Goal: Book appointment/travel/reservation

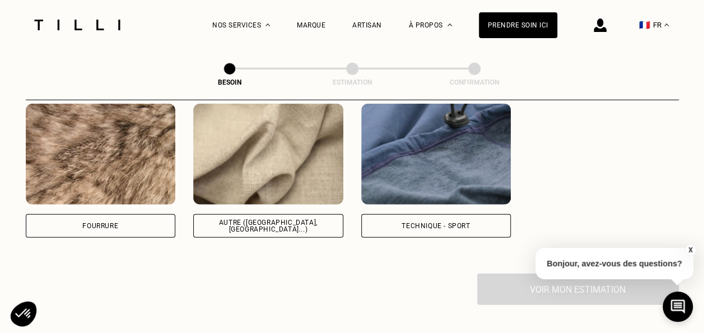
scroll to position [1367, 0]
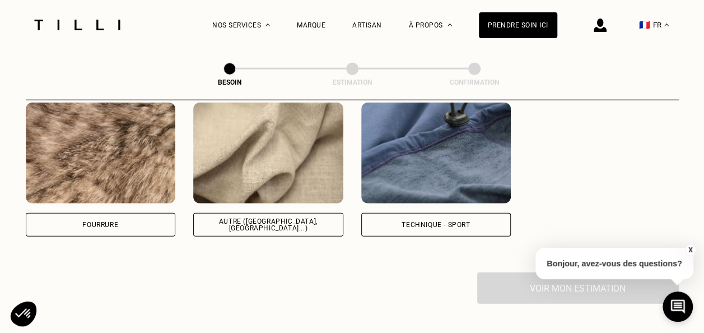
click at [284, 221] on div "Autre ([GEOGRAPHIC_DATA], [GEOGRAPHIC_DATA]...)" at bounding box center [268, 225] width 150 height 24
select select "FR"
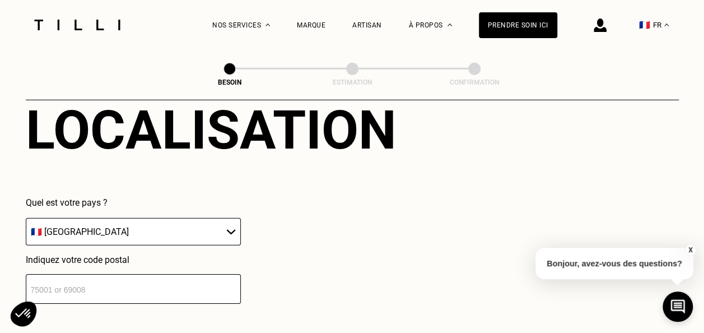
scroll to position [1576, 0]
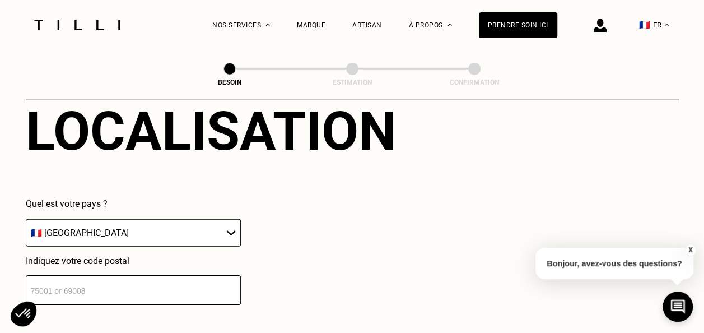
click at [121, 280] on input "number" at bounding box center [133, 290] width 215 height 30
type input "67000"
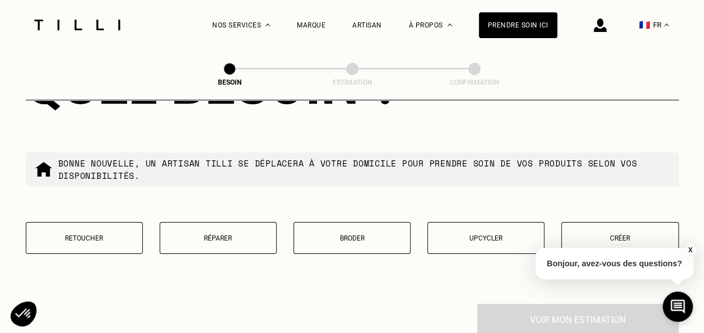
scroll to position [1898, 0]
click at [231, 234] on p "Réparer" at bounding box center [218, 238] width 105 height 8
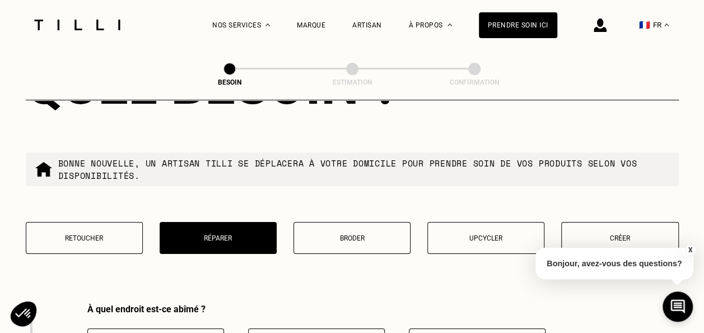
scroll to position [1857, 0]
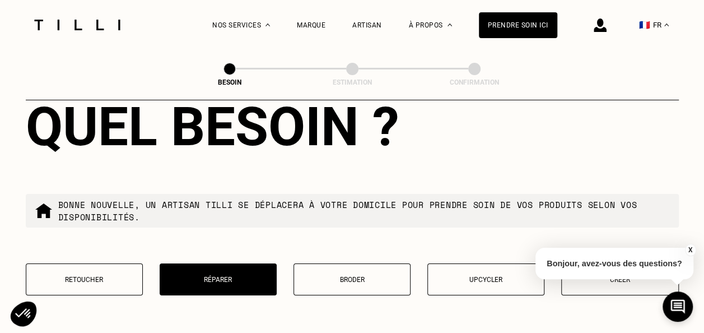
click at [115, 24] on img at bounding box center [77, 25] width 94 height 11
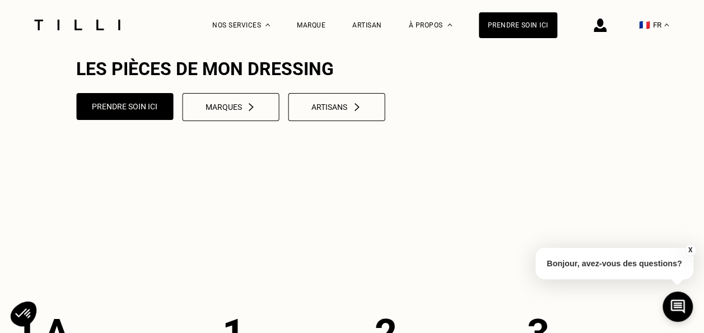
scroll to position [110, 0]
click at [348, 111] on div "Artisans" at bounding box center [336, 107] width 52 height 10
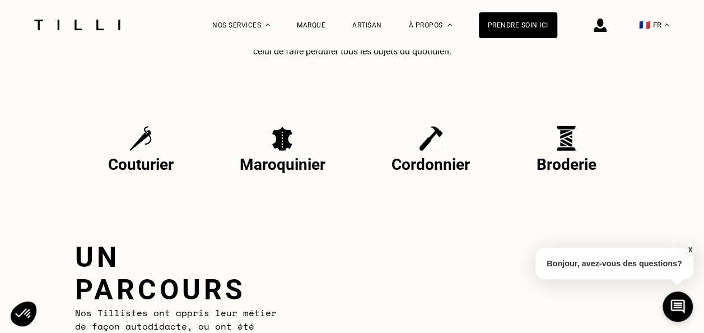
scroll to position [421, 0]
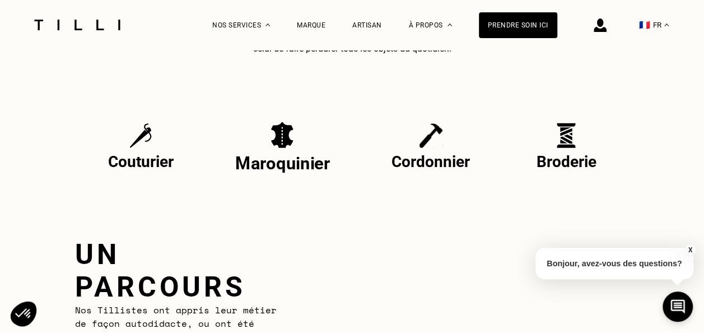
click at [288, 137] on img at bounding box center [282, 134] width 24 height 28
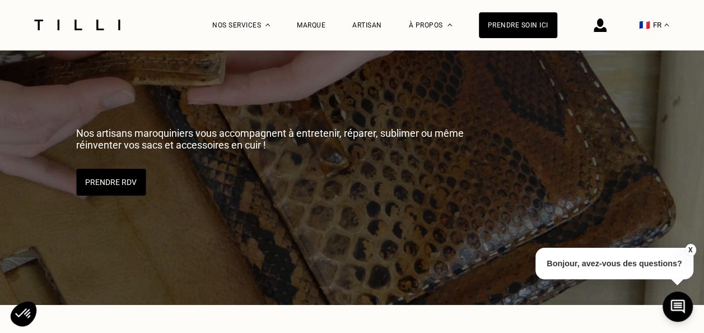
scroll to position [38, 0]
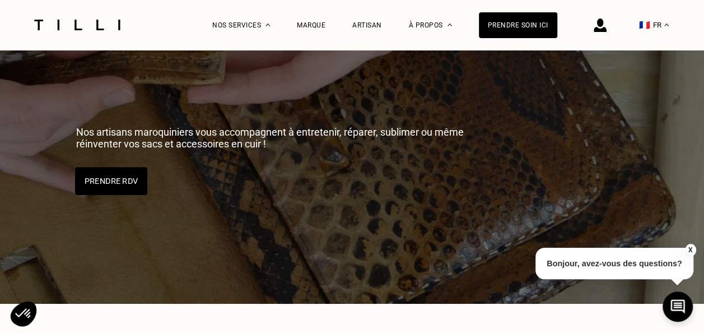
click at [129, 181] on button "Prendre RDV" at bounding box center [111, 181] width 72 height 28
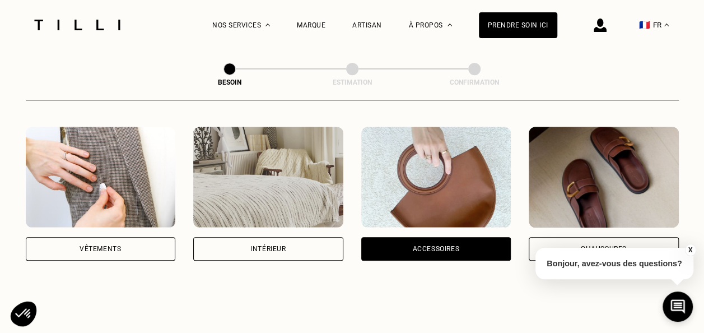
scroll to position [208, 0]
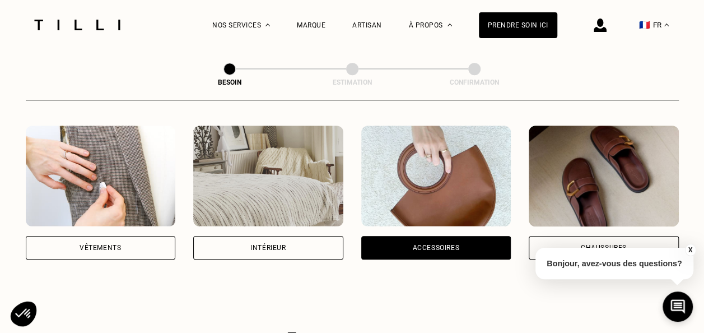
click at [404, 237] on div "Accessoires" at bounding box center [436, 248] width 150 height 24
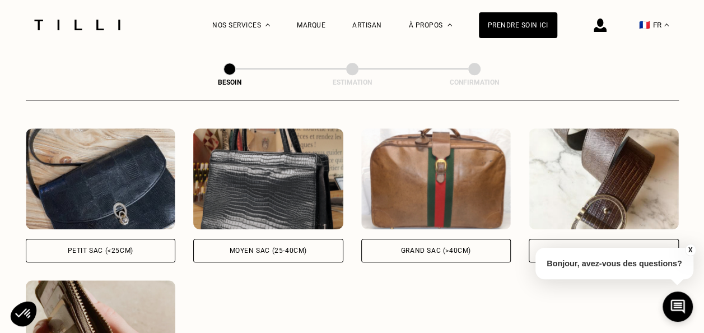
scroll to position [522, 0]
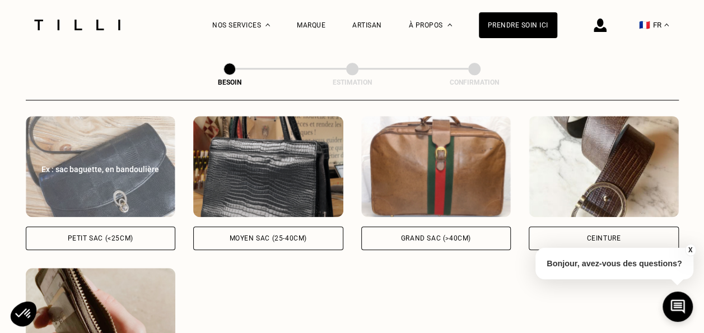
click at [146, 226] on div "Petit sac (<25cm)" at bounding box center [101, 238] width 150 height 24
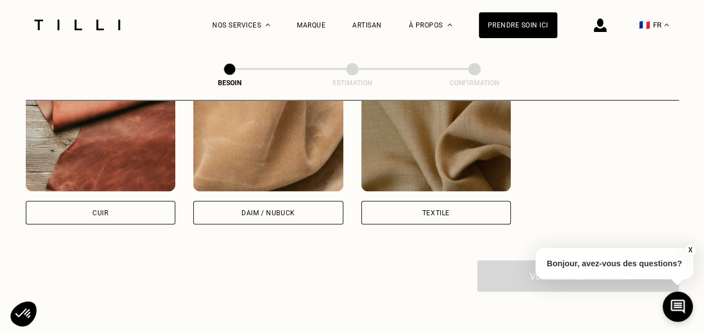
scroll to position [1005, 0]
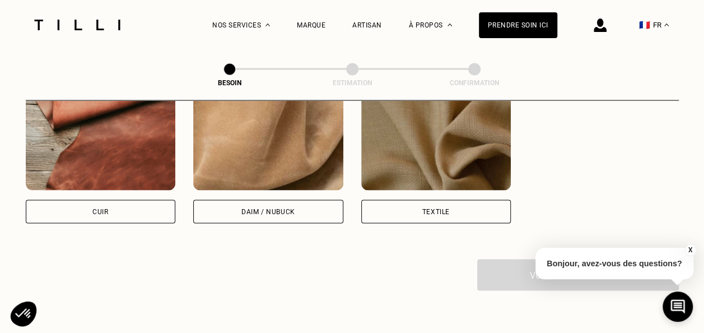
click at [131, 209] on div "Cuir" at bounding box center [101, 211] width 150 height 24
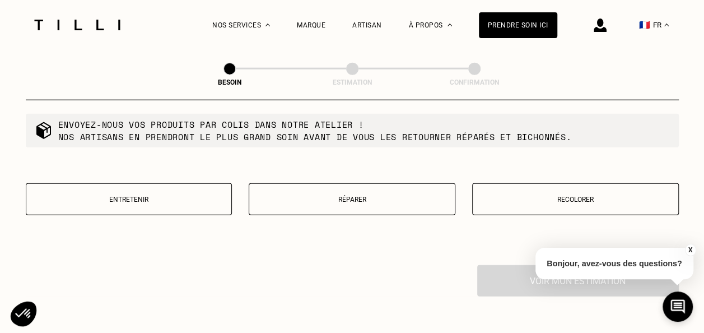
click at [311, 195] on p "Réparer" at bounding box center [352, 199] width 194 height 8
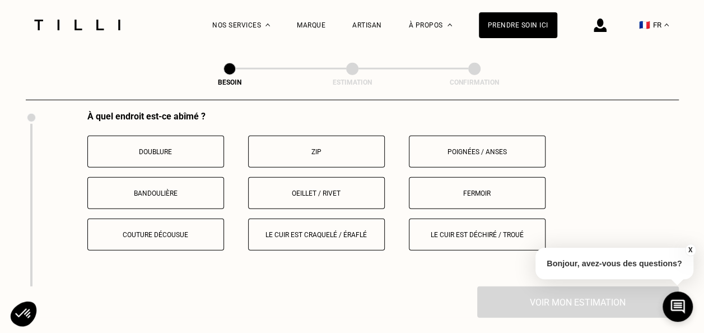
scroll to position [1439, 0]
click at [457, 230] on p "Le cuir est déchiré / troué" at bounding box center [477, 234] width 124 height 8
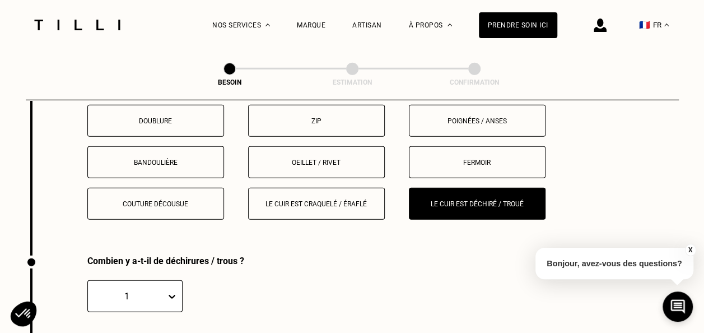
scroll to position [1468, 0]
click at [299, 166] on button "Oeillet / rivet" at bounding box center [316, 163] width 137 height 32
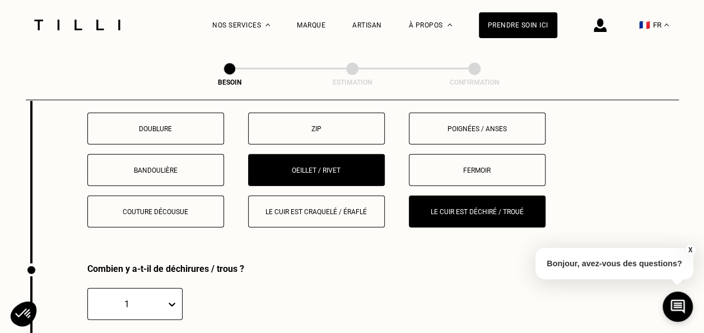
scroll to position [1459, 0]
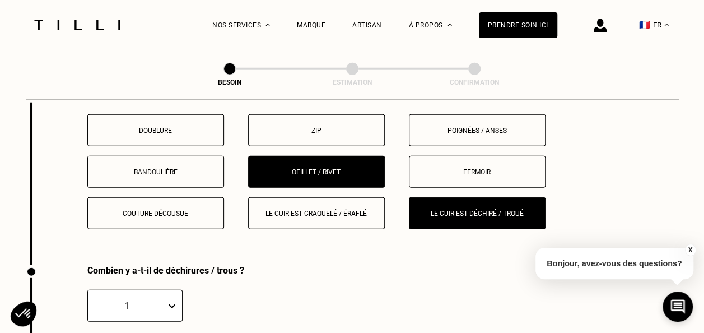
click at [437, 216] on button "Le cuir est déchiré / troué" at bounding box center [477, 213] width 137 height 32
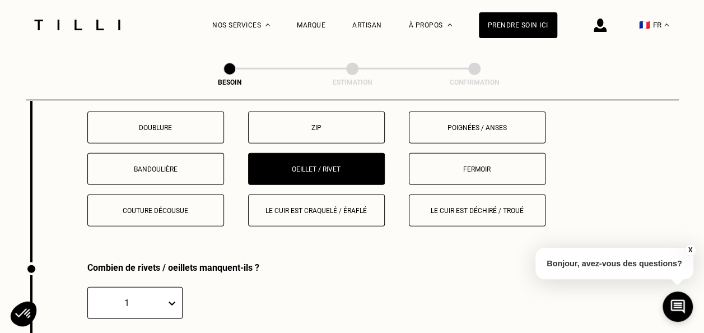
scroll to position [1451, 0]
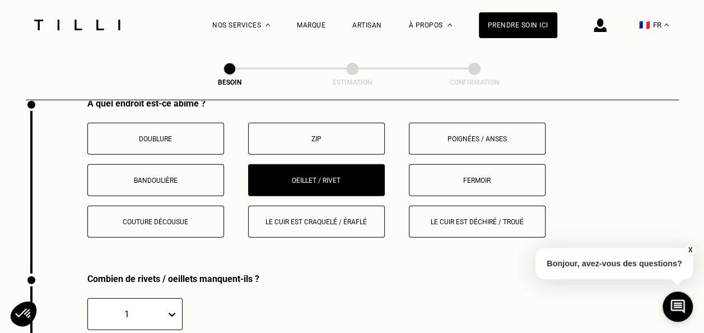
click at [340, 179] on button "Oeillet / rivet" at bounding box center [316, 180] width 137 height 32
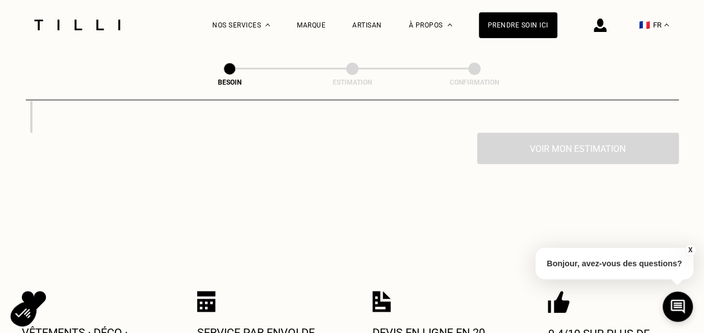
scroll to position [1442, 0]
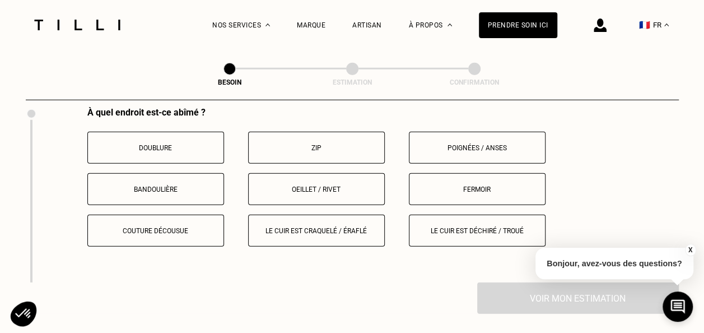
click at [195, 227] on p "Couture décousue" at bounding box center [156, 231] width 124 height 8
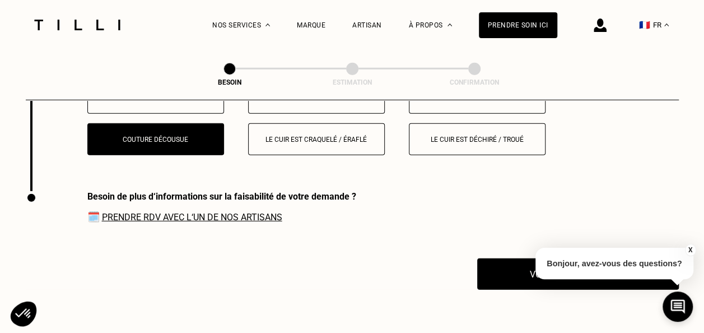
scroll to position [1526, 0]
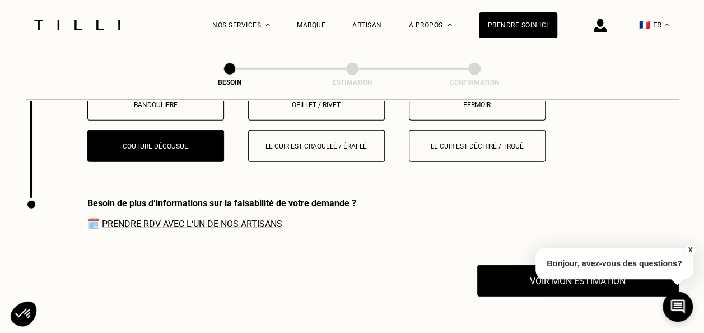
click at [256, 218] on link "Prendre RDV avec l‘un de nos artisans" at bounding box center [192, 223] width 180 height 11
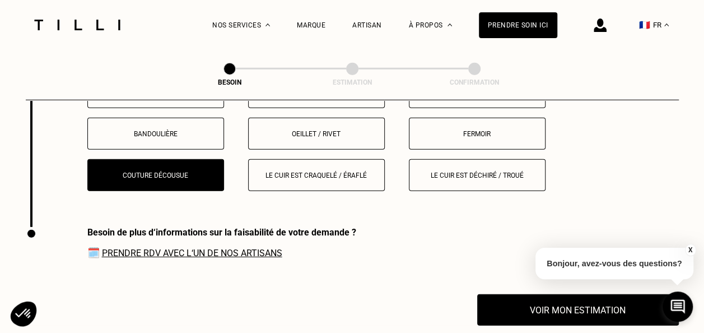
scroll to position [1495, 0]
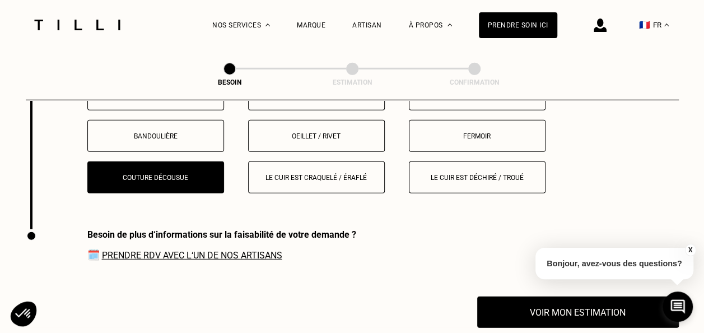
click at [241, 251] on link "Prendre RDV avec l‘un de nos artisans" at bounding box center [192, 255] width 180 height 11
